Goal: Find specific page/section

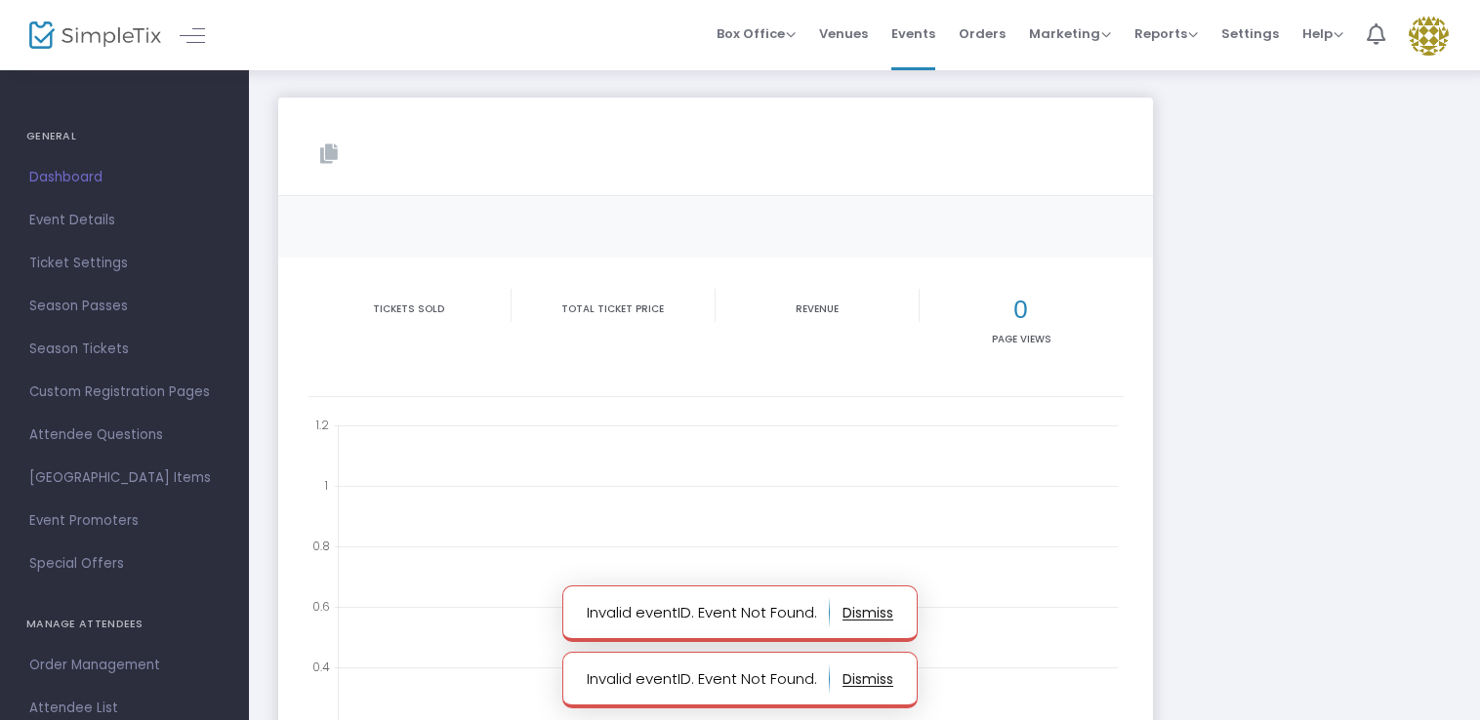
click at [73, 174] on span "Dashboard" at bounding box center [124, 177] width 190 height 25
click at [933, 37] on span "Events" at bounding box center [913, 34] width 44 height 50
